Goal: Information Seeking & Learning: Learn about a topic

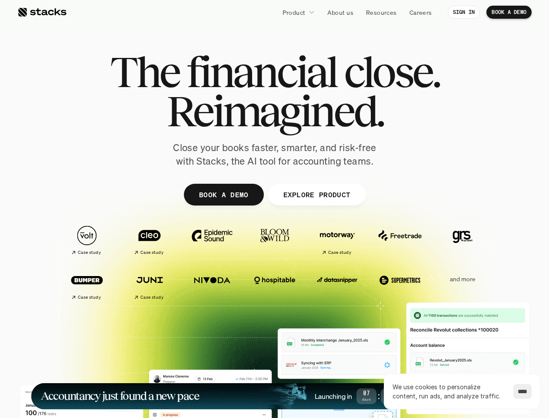
click at [298, 12] on p "Product" at bounding box center [294, 12] width 23 height 9
click at [275, 213] on div at bounding box center [275, 213] width 522 height 392
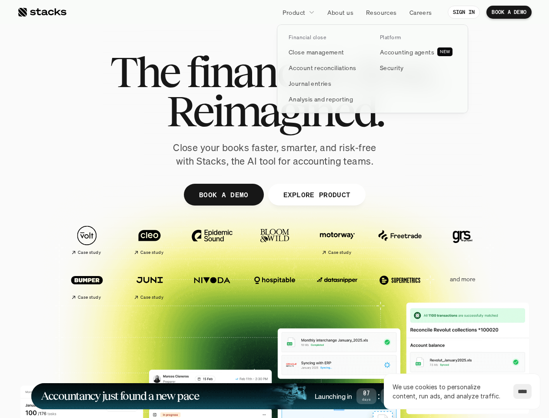
click at [87, 235] on img at bounding box center [87, 235] width 49 height 34
